Goal: Information Seeking & Learning: Check status

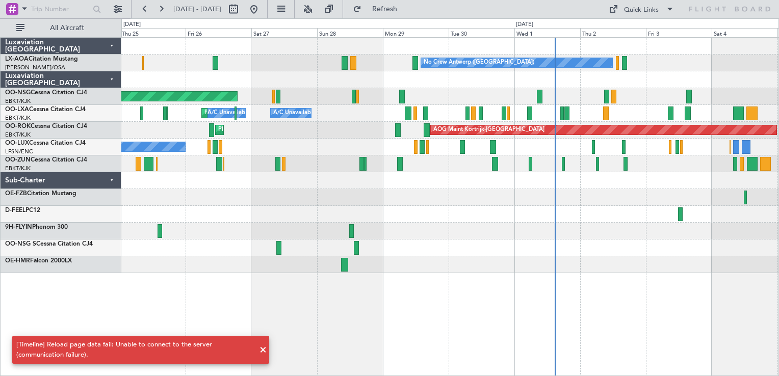
click at [411, 194] on div at bounding box center [449, 197] width 657 height 17
click at [370, 258] on div "No Crew Antwerp ([GEOGRAPHIC_DATA]) Planned Maint [GEOGRAPHIC_DATA] ([GEOGRAPHI…" at bounding box center [449, 206] width 657 height 339
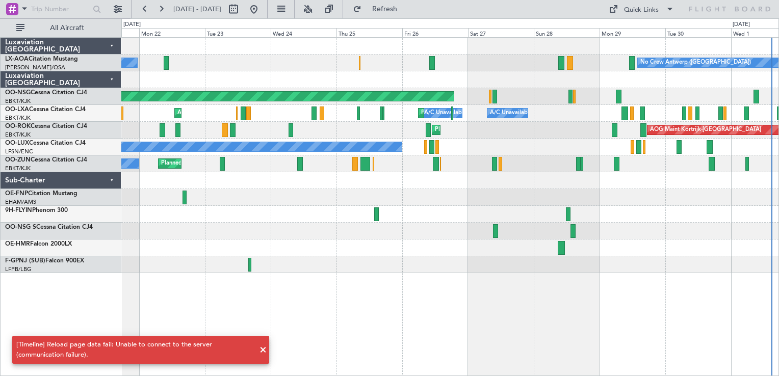
click at [465, 253] on div at bounding box center [449, 248] width 657 height 17
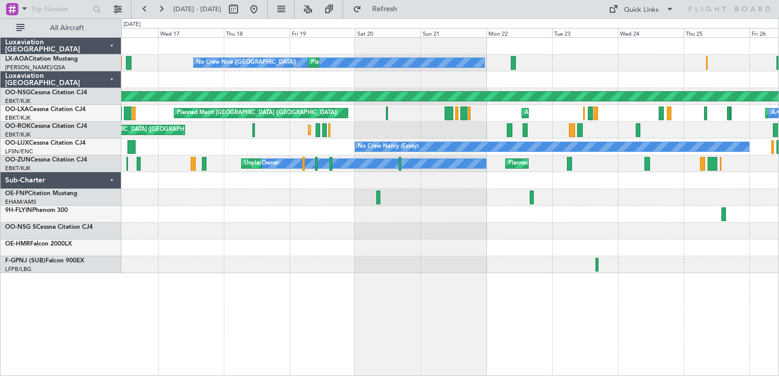
click at [618, 267] on div at bounding box center [449, 264] width 657 height 17
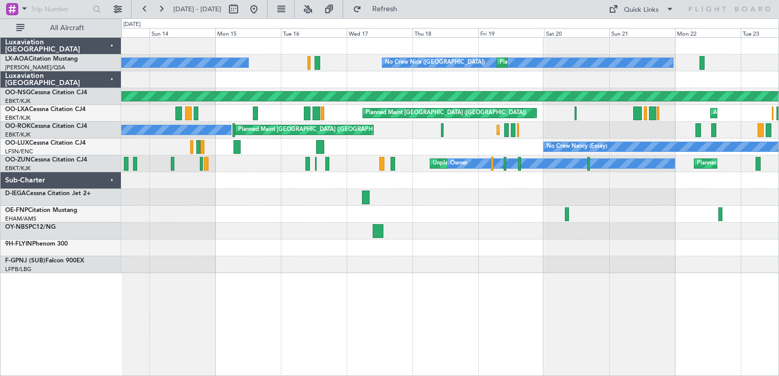
click at [327, 312] on div "No Crew Nice ([GEOGRAPHIC_DATA]) [GEOGRAPHIC_DATA] ([GEOGRAPHIC_DATA]) No Crew …" at bounding box center [449, 206] width 657 height 339
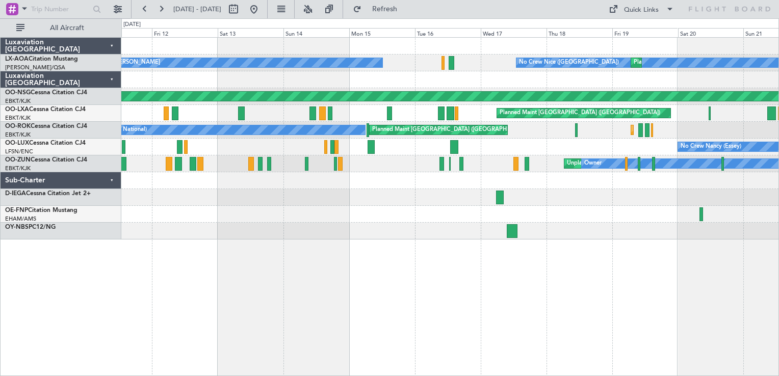
click at [98, 304] on div "No Crew Nice ([GEOGRAPHIC_DATA]) [GEOGRAPHIC_DATA] ([GEOGRAPHIC_DATA]) No Crew …" at bounding box center [389, 197] width 779 height 358
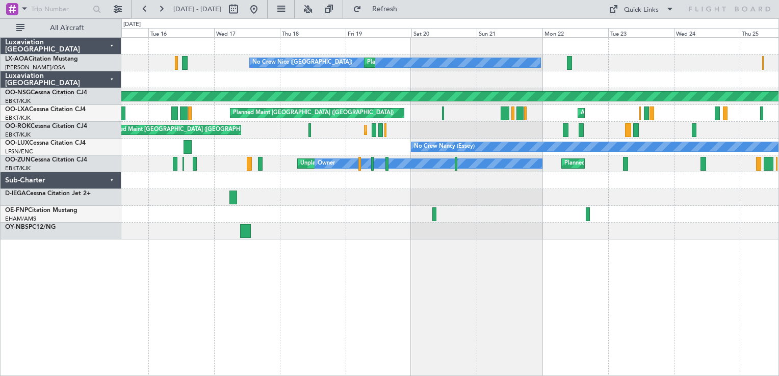
click at [362, 303] on div "No Crew Nice ([GEOGRAPHIC_DATA]) [GEOGRAPHIC_DATA] ([GEOGRAPHIC_DATA]) No Crew …" at bounding box center [449, 206] width 657 height 339
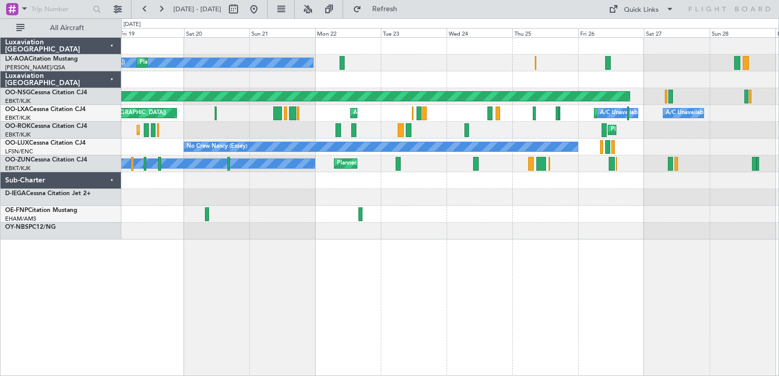
click at [478, 309] on div "No Crew Nice ([GEOGRAPHIC_DATA]) [GEOGRAPHIC_DATA] ([GEOGRAPHIC_DATA]) No Crew …" at bounding box center [449, 206] width 657 height 339
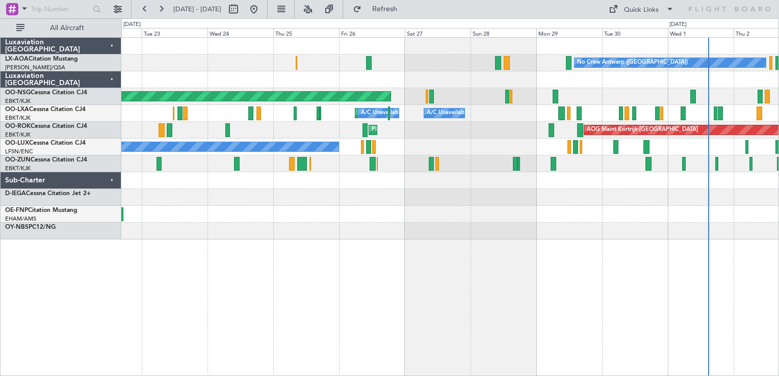
click at [512, 288] on div "No Crew Antwerp ([GEOGRAPHIC_DATA]) No [GEOGRAPHIC_DATA] ([GEOGRAPHIC_DATA]) Pl…" at bounding box center [449, 206] width 657 height 339
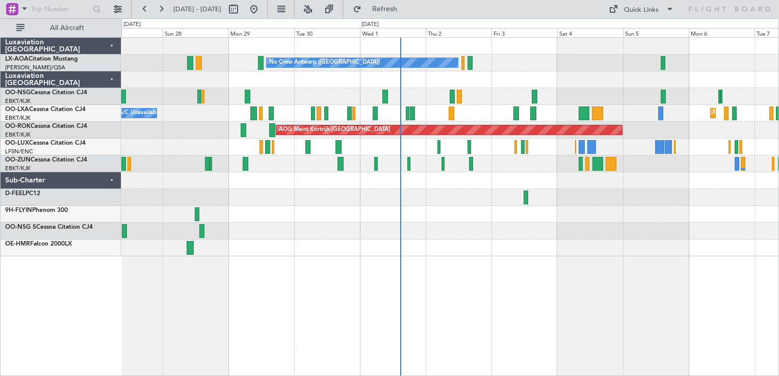
click at [329, 237] on div at bounding box center [449, 231] width 657 height 17
